Goal: Information Seeking & Learning: Learn about a topic

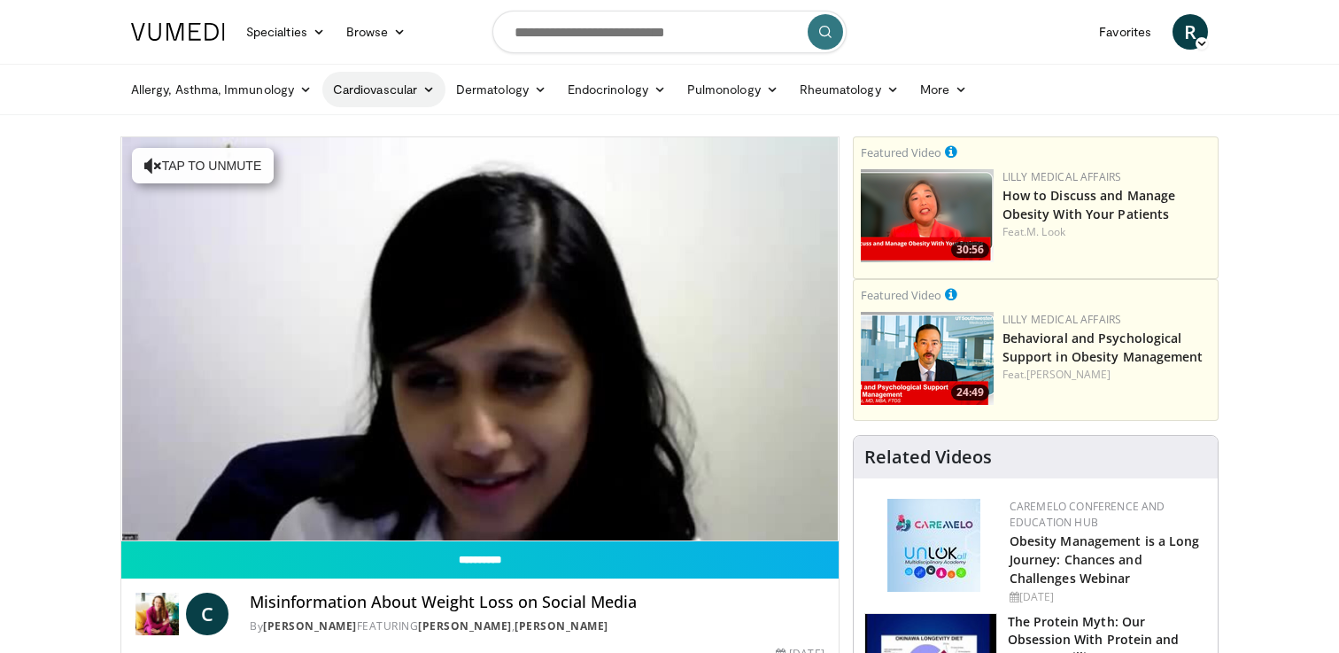
click at [366, 91] on link "Cardiovascular" at bounding box center [383, 89] width 123 height 35
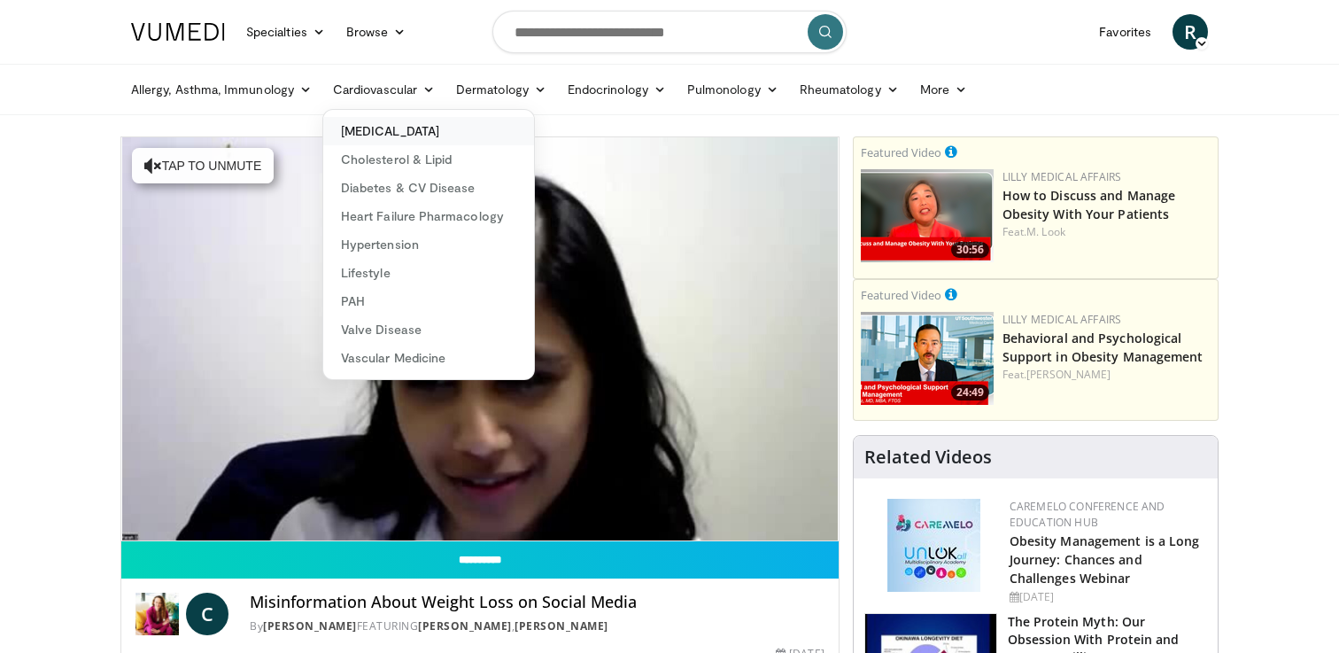
click at [350, 128] on link "[MEDICAL_DATA]" at bounding box center [428, 131] width 211 height 28
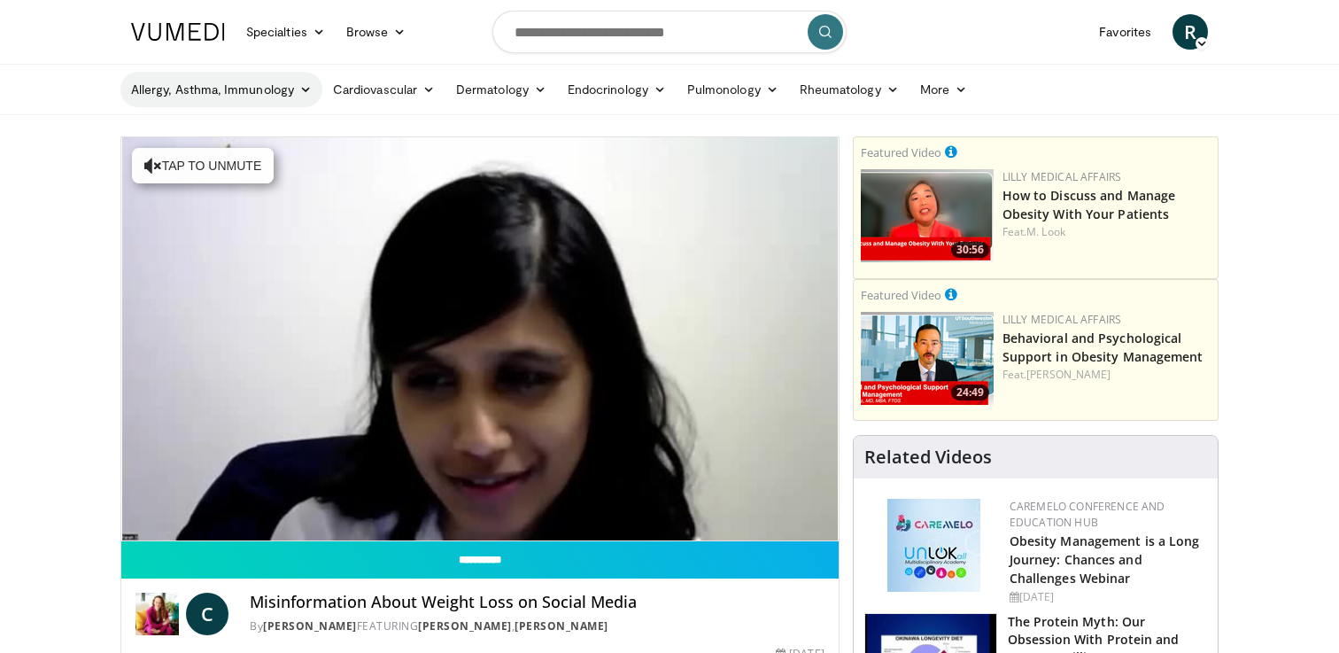
click at [245, 91] on link "Allergy, Asthma, Immunology" at bounding box center [221, 89] width 202 height 35
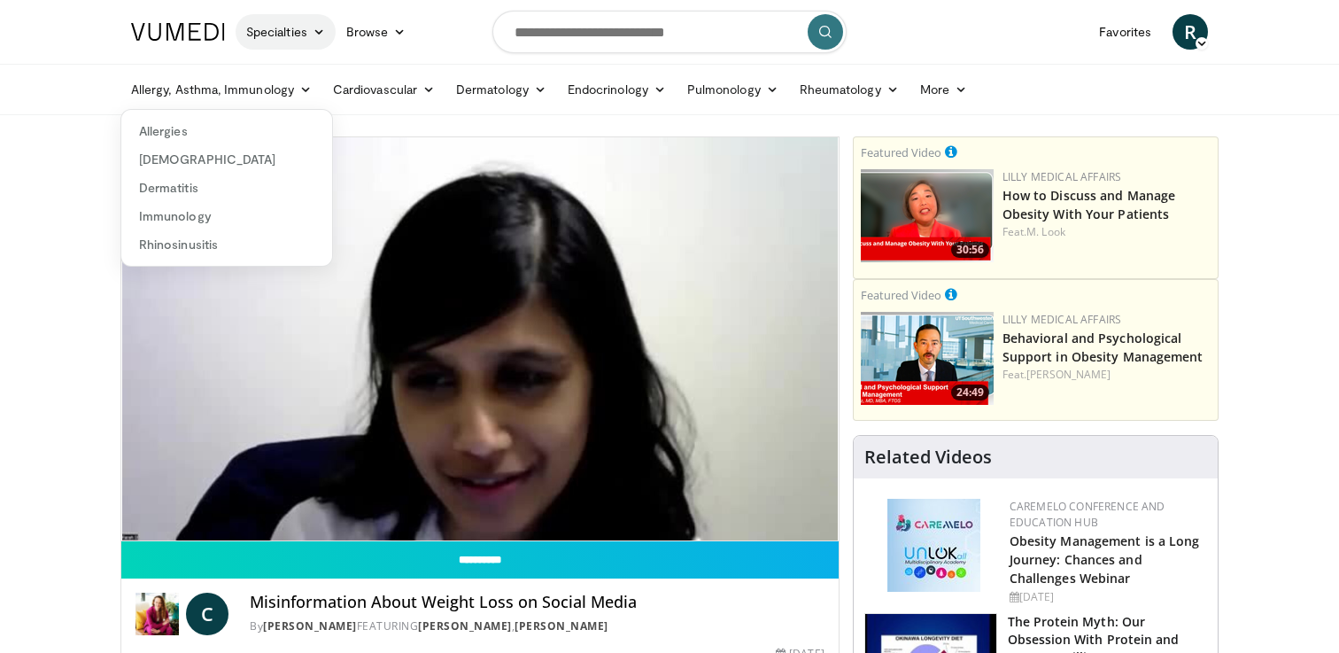
click at [314, 26] on icon at bounding box center [319, 32] width 12 height 12
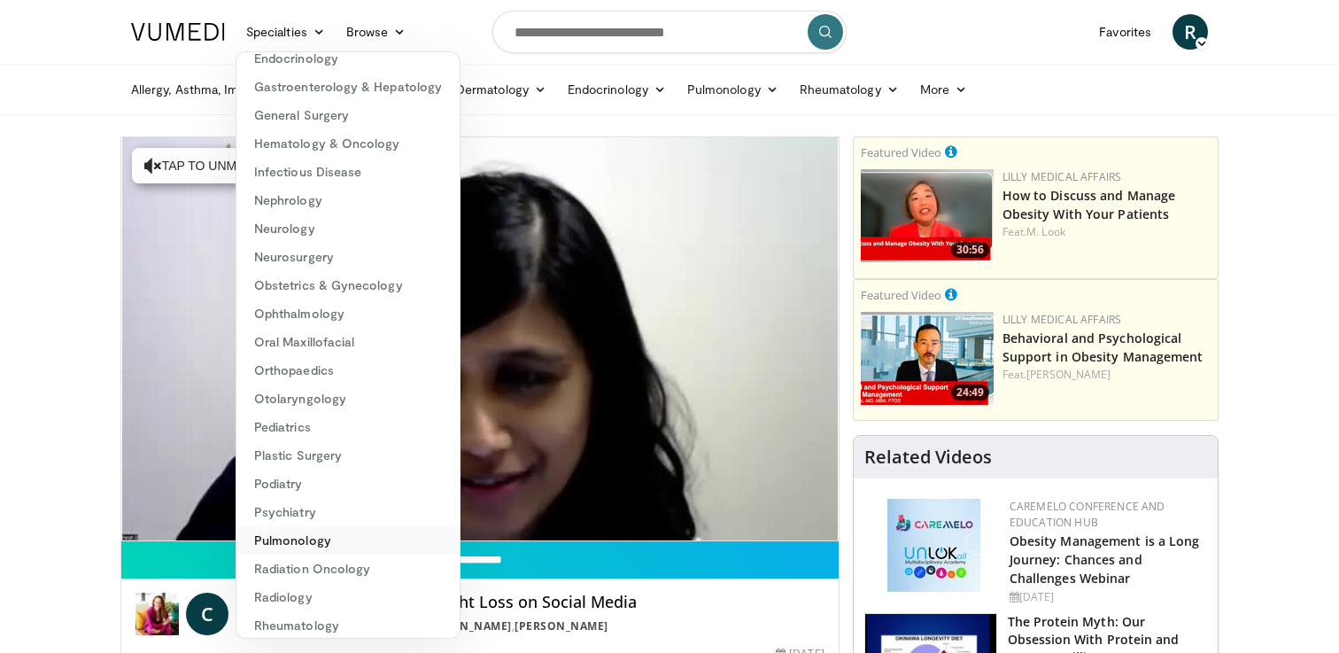
scroll to position [165, 0]
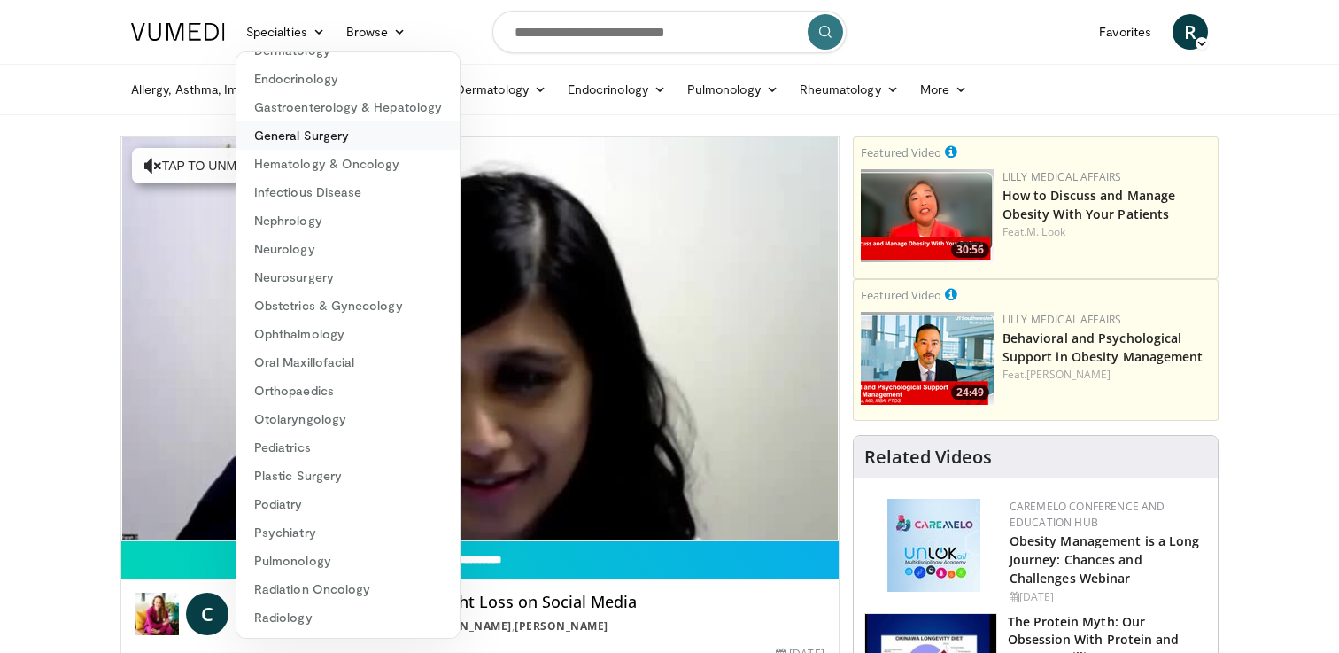
click at [277, 144] on link "General Surgery" at bounding box center [348, 135] width 223 height 28
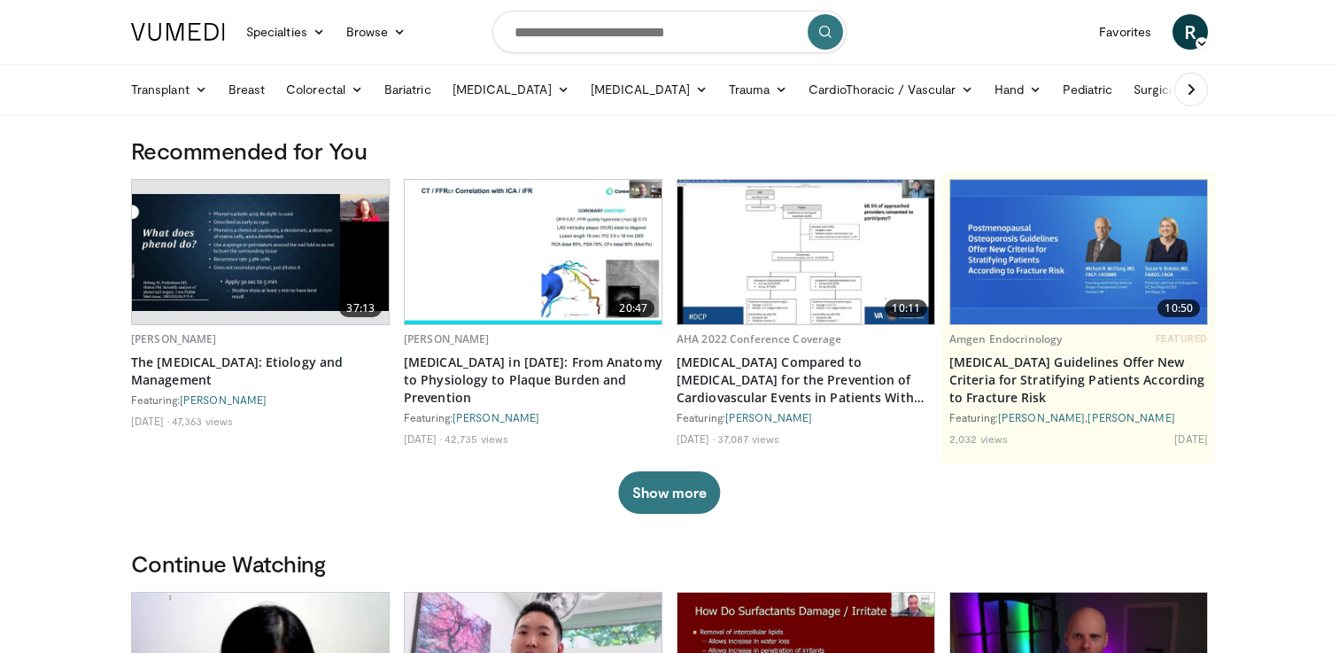
click at [1186, 84] on icon at bounding box center [1192, 90] width 18 height 18
click at [1183, 27] on span "R" at bounding box center [1190, 31] width 35 height 35
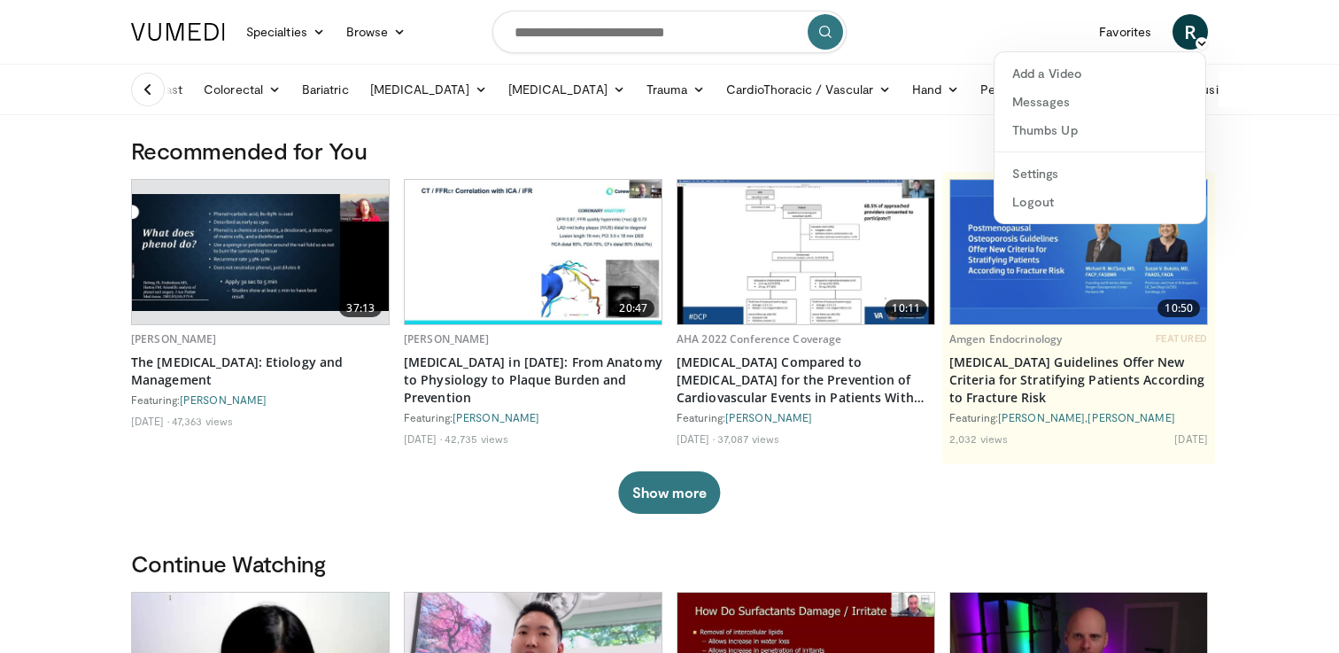
click at [1044, 30] on nav "Specialties Adult & Family Medicine Allergy, Asthma, Immunology Anesthesiology …" at bounding box center [669, 32] width 1099 height 64
